Goal: Task Accomplishment & Management: Complete application form

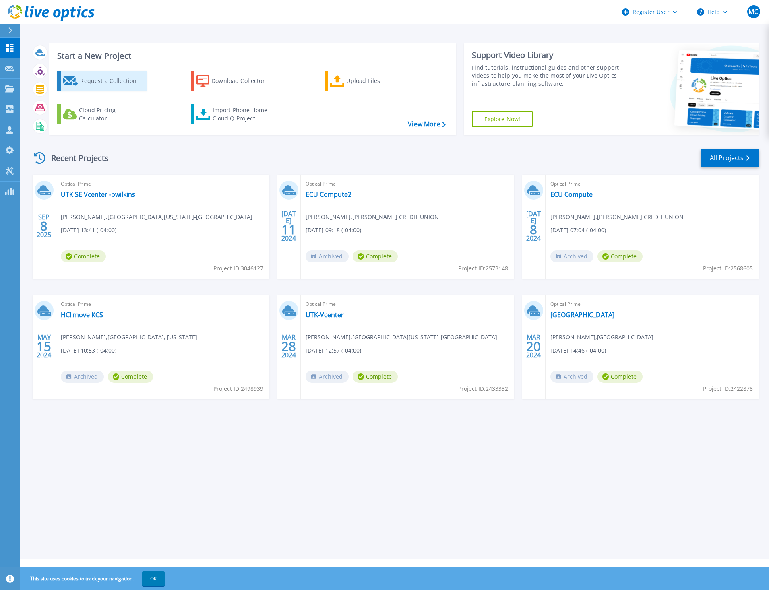
click at [106, 81] on div "Request a Collection" at bounding box center [112, 81] width 64 height 16
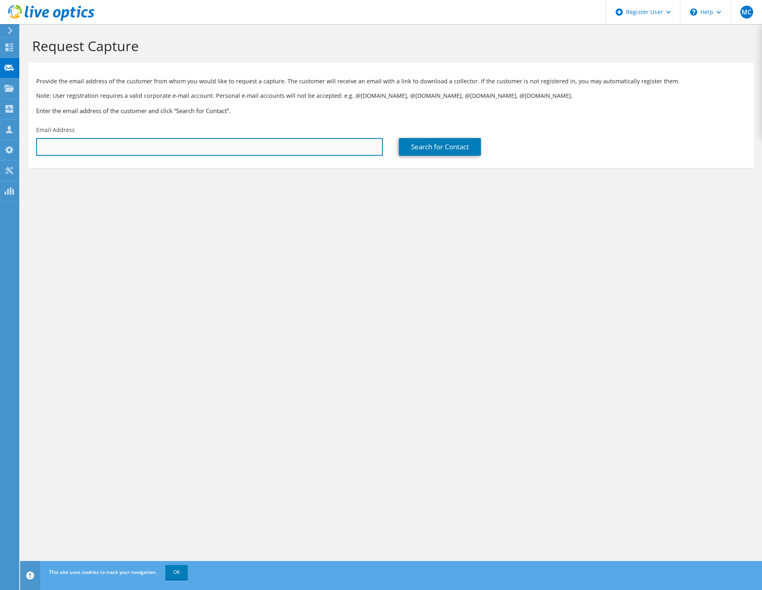
click at [123, 153] on input "text" at bounding box center [209, 147] width 347 height 18
click at [77, 146] on input "text" at bounding box center [209, 147] width 347 height 18
paste input "lcalver1@utsouthern.edu"
type input "lcalver1@utsouthern.edu"
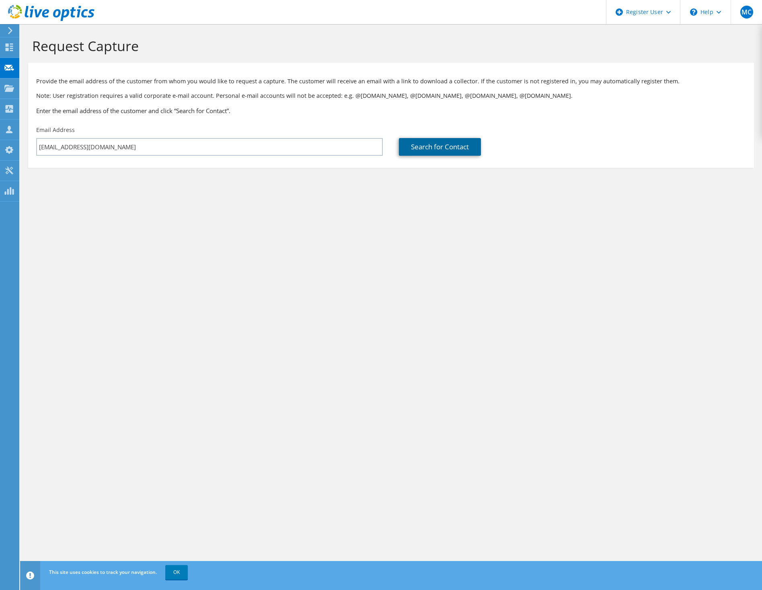
click at [439, 148] on link "Search for Contact" at bounding box center [440, 147] width 82 height 18
type input "UNIVERSITY OF TENNESSEE-KNOXVILLE"
type input "Landon"
type input "Calvert"
type input "[GEOGRAPHIC_DATA]"
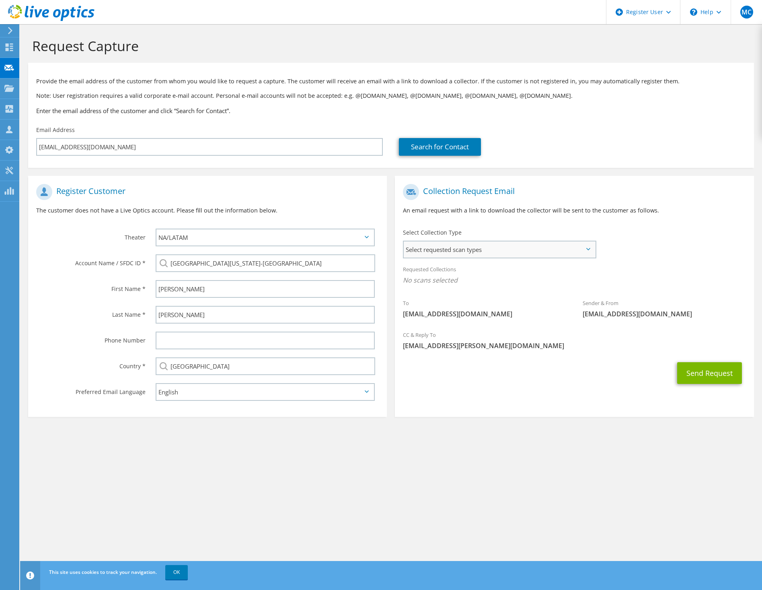
click at [480, 253] on span "Select requested scan types" at bounding box center [500, 249] width 192 height 16
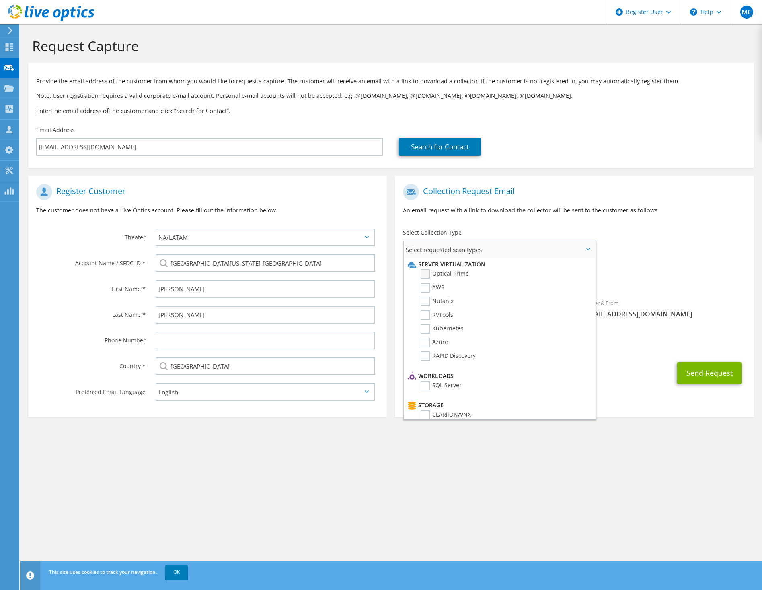
click at [429, 270] on label "Optical Prime" at bounding box center [445, 274] width 48 height 10
click at [0, 0] on input "Optical Prime" at bounding box center [0, 0] width 0 height 0
click at [433, 342] on label "Azure" at bounding box center [434, 343] width 27 height 10
click at [0, 0] on input "Azure" at bounding box center [0, 0] width 0 height 0
click at [706, 376] on button "Send Request" at bounding box center [710, 376] width 65 height 22
